Goal: Task Accomplishment & Management: Manage account settings

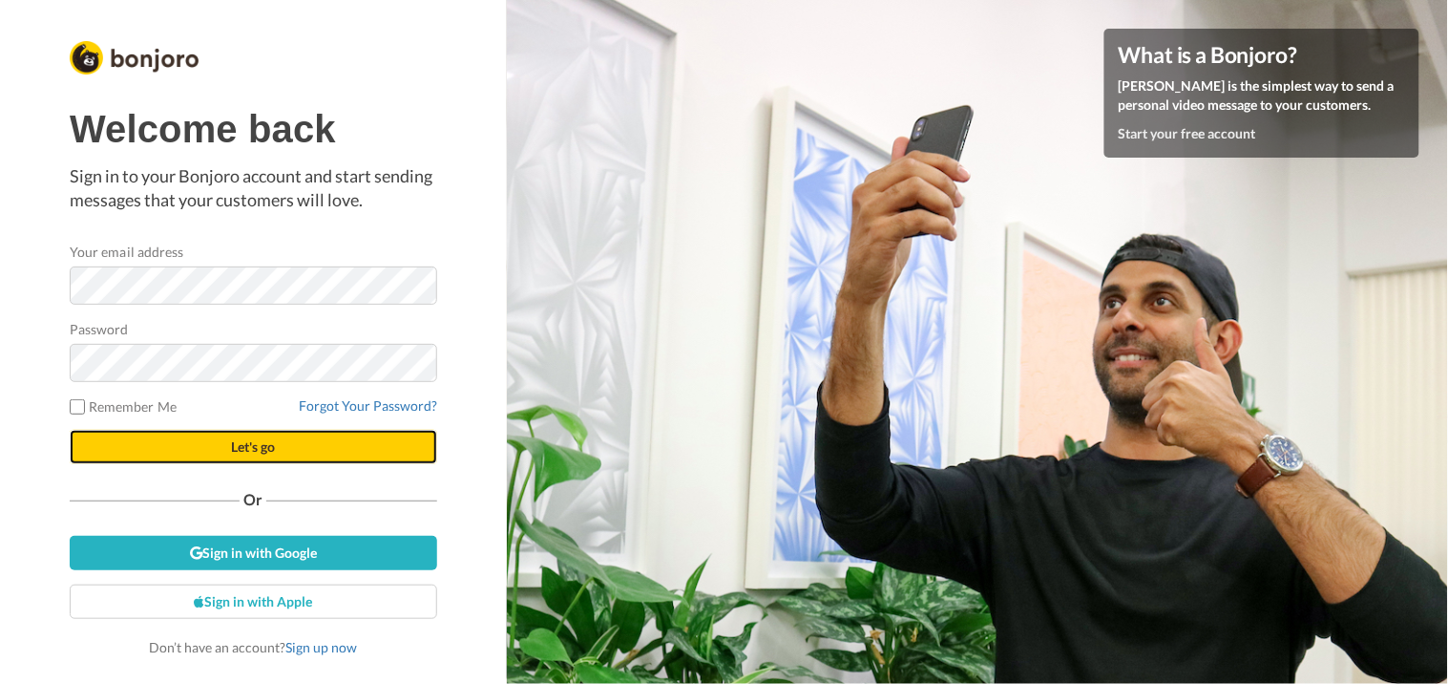
click at [263, 446] on span "Let's go" at bounding box center [253, 446] width 44 height 16
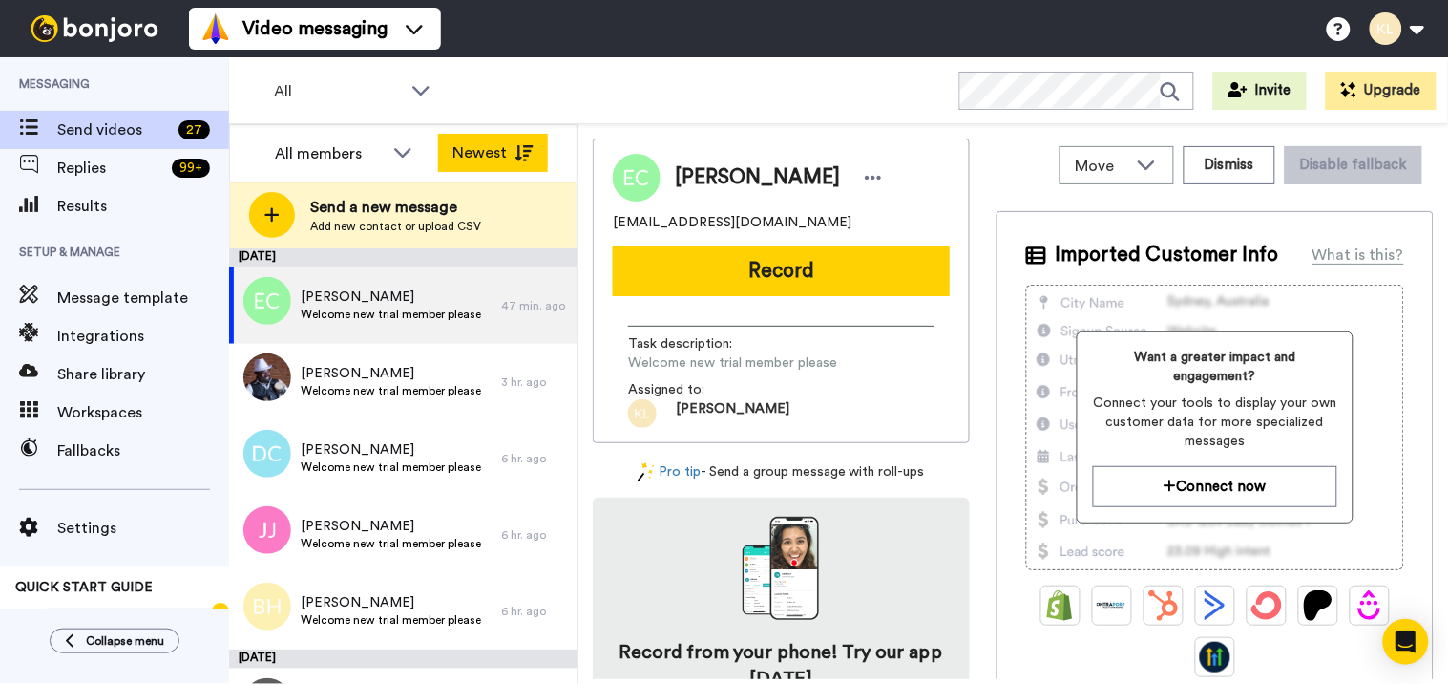
click at [516, 145] on icon at bounding box center [524, 153] width 19 height 16
